Goal: Transaction & Acquisition: Purchase product/service

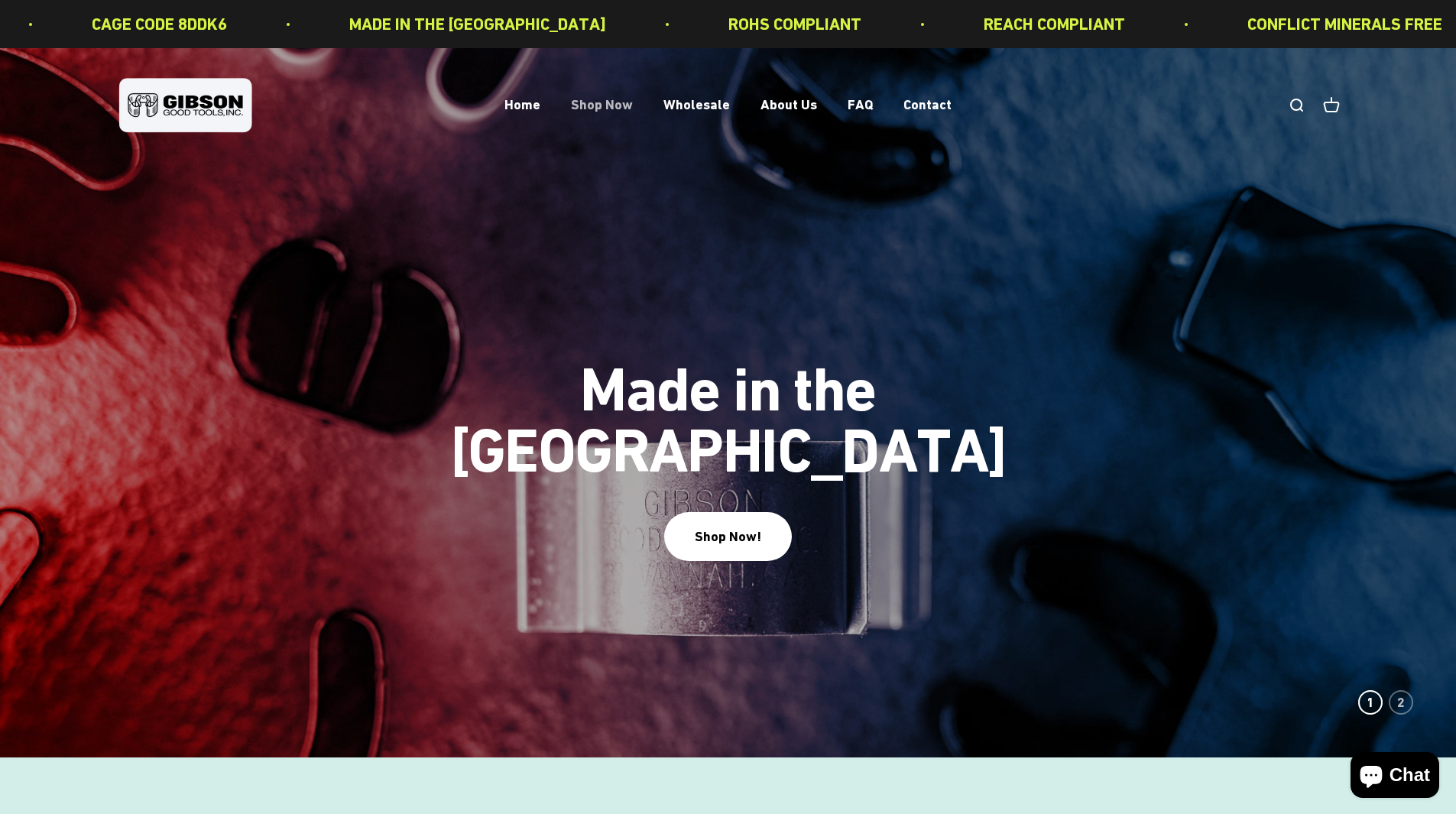
click at [631, 109] on link "Shop Now" at bounding box center [602, 104] width 62 height 16
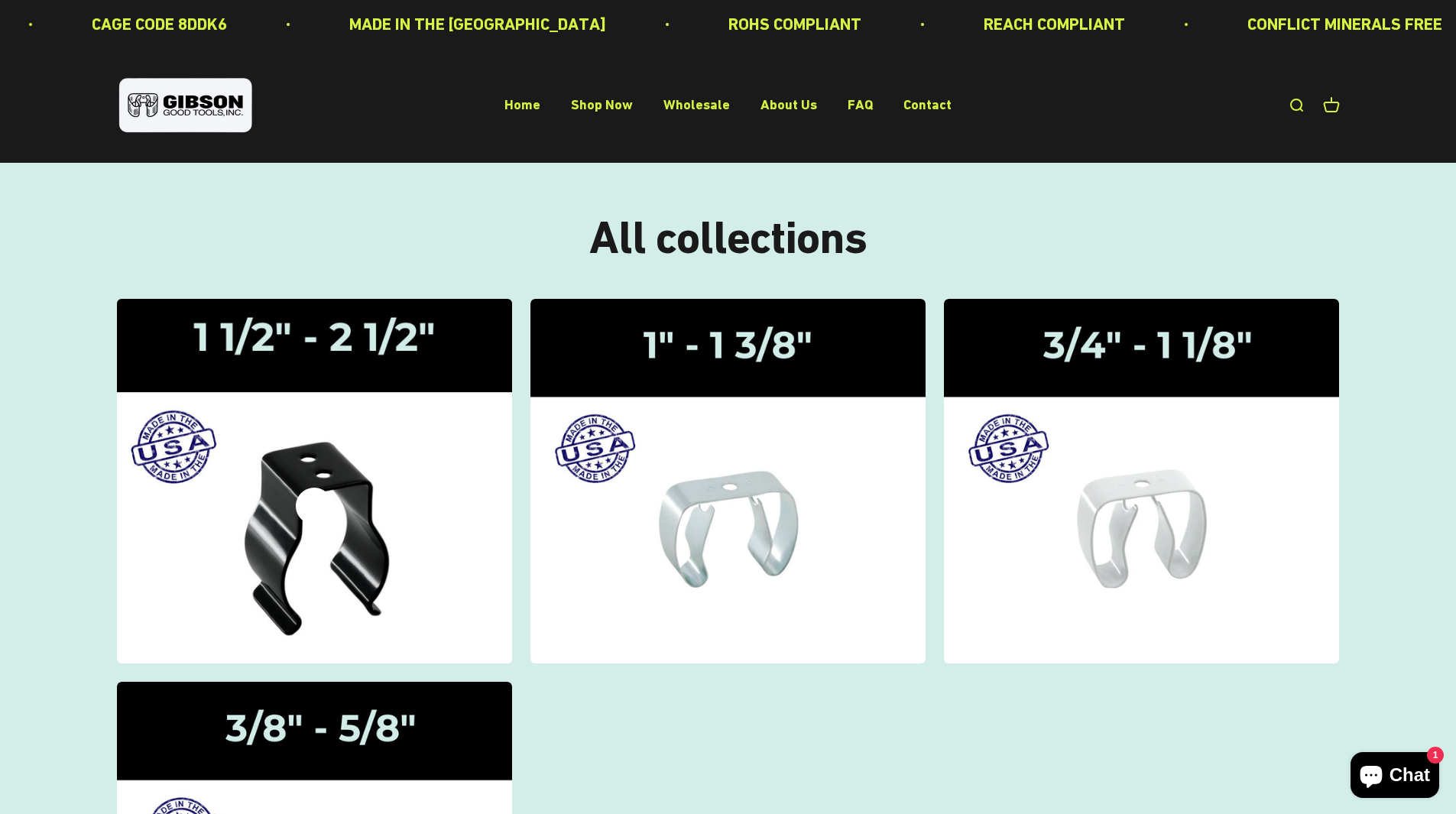
click at [335, 468] on img at bounding box center [313, 480] width 419 height 387
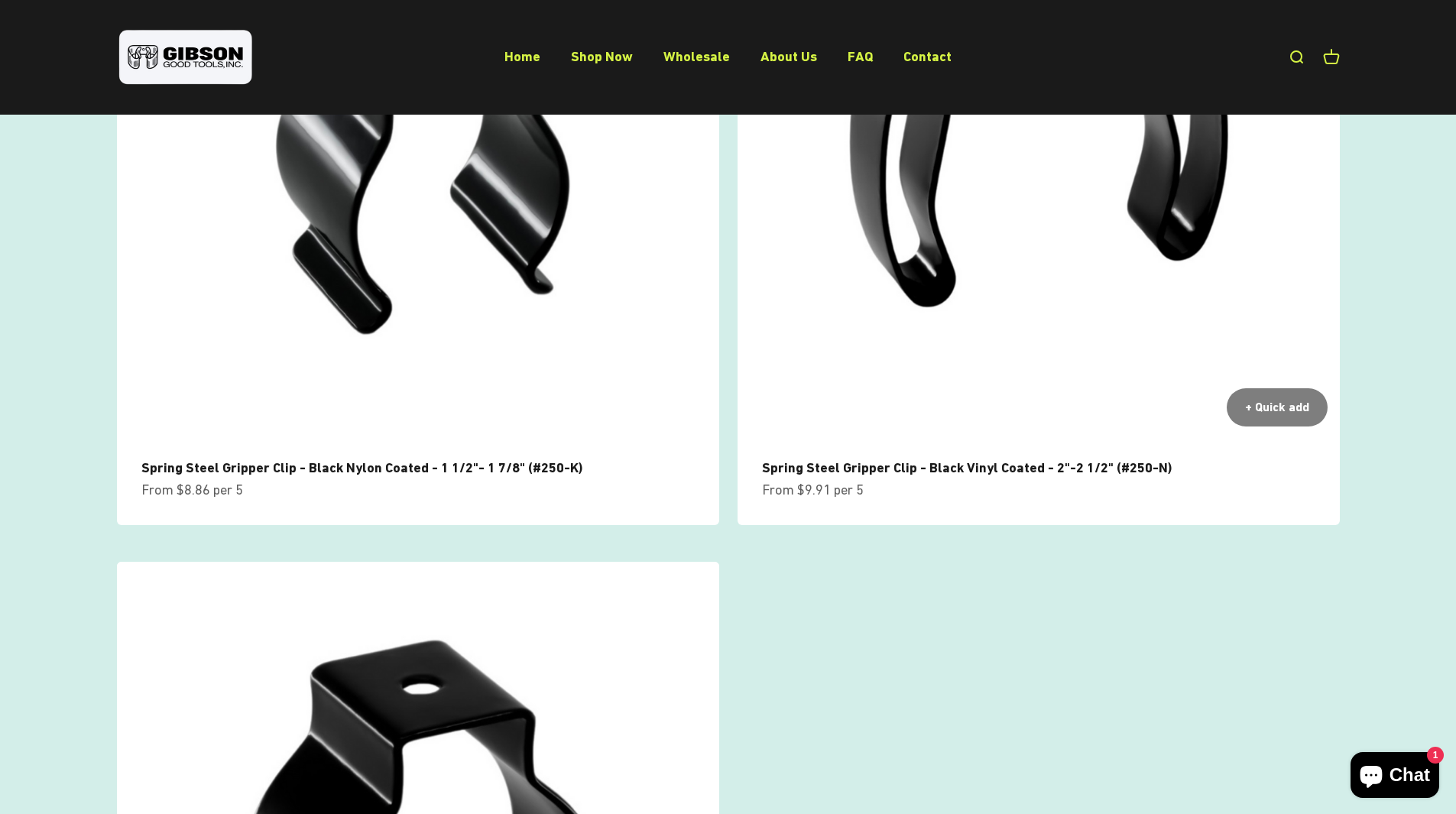
scroll to position [382, 0]
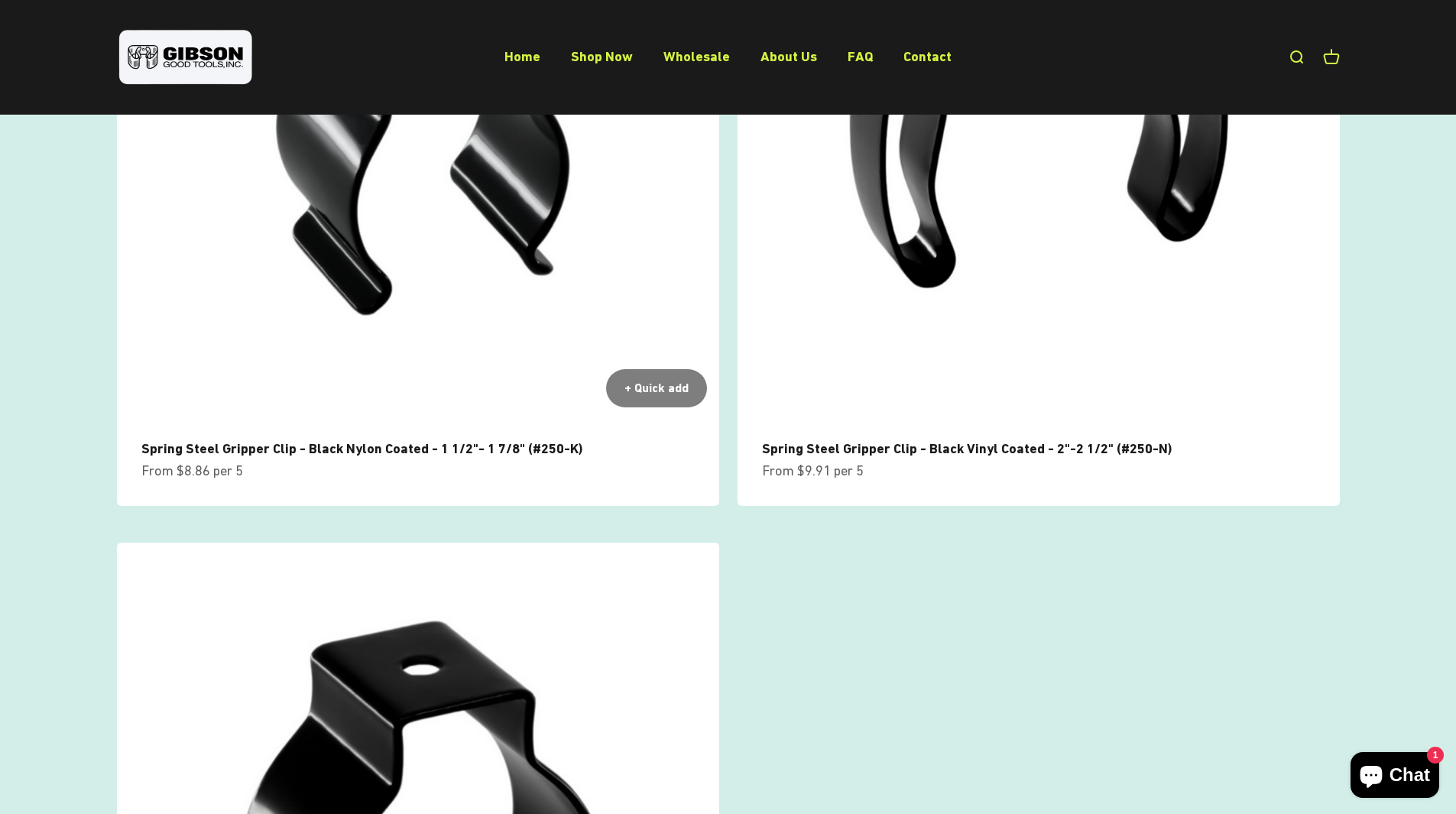
click at [366, 447] on link "Spring Steel Gripper Clip - Black Nylon Coated - 1 1/2"- 1 7/8" (#250-K)" at bounding box center [362, 447] width 441 height 16
